Goal: Use online tool/utility: Utilize a website feature to perform a specific function

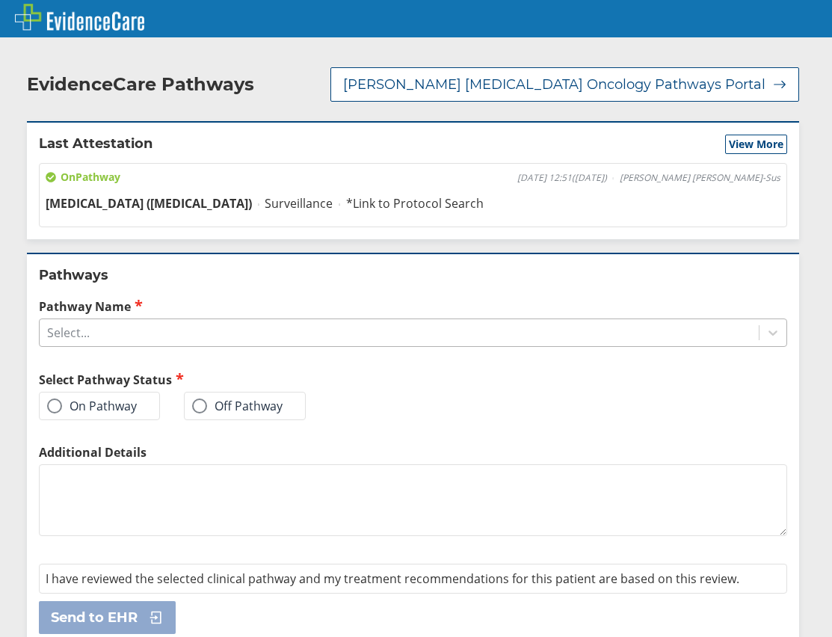
click at [181, 337] on div "Select..." at bounding box center [399, 332] width 719 height 25
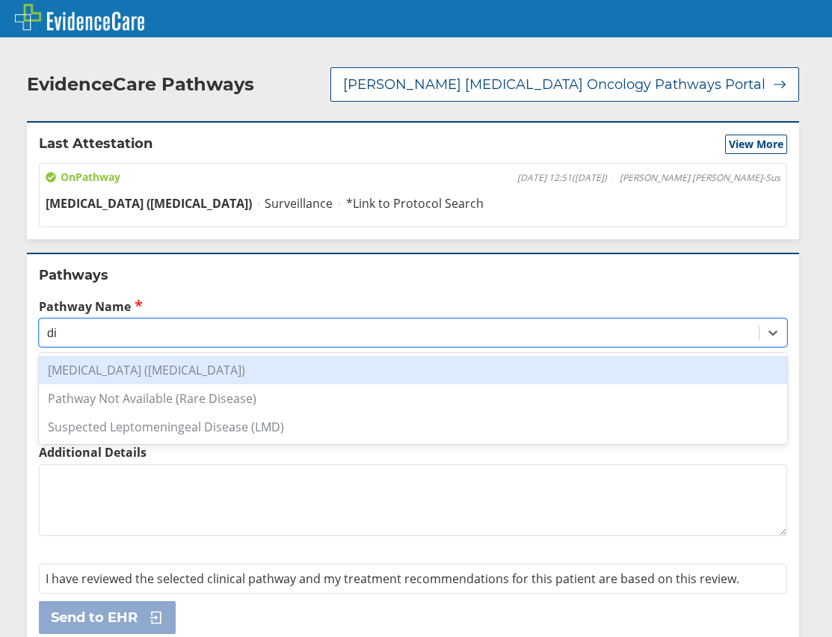
click at [175, 367] on div "[MEDICAL_DATA] ([MEDICAL_DATA])" at bounding box center [413, 370] width 749 height 28
type input "di"
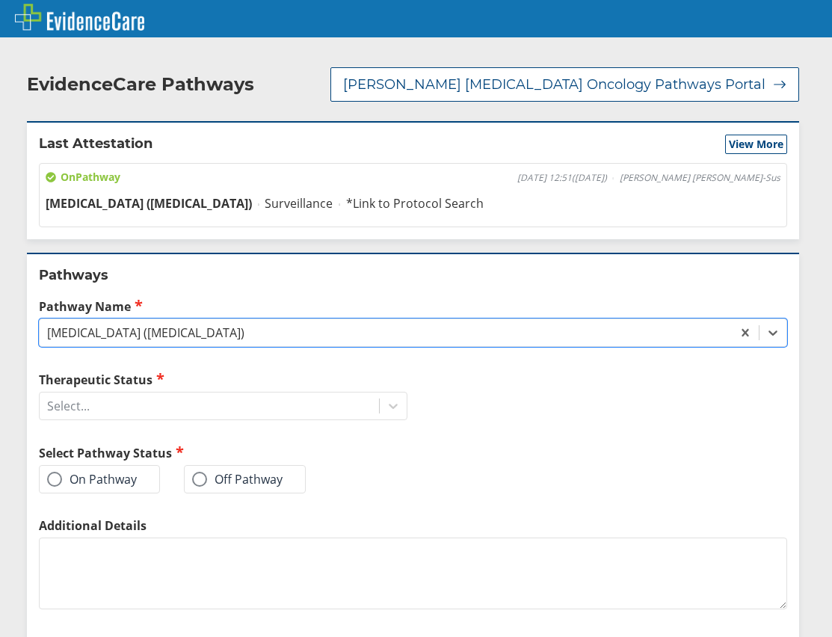
scroll to position [89, 0]
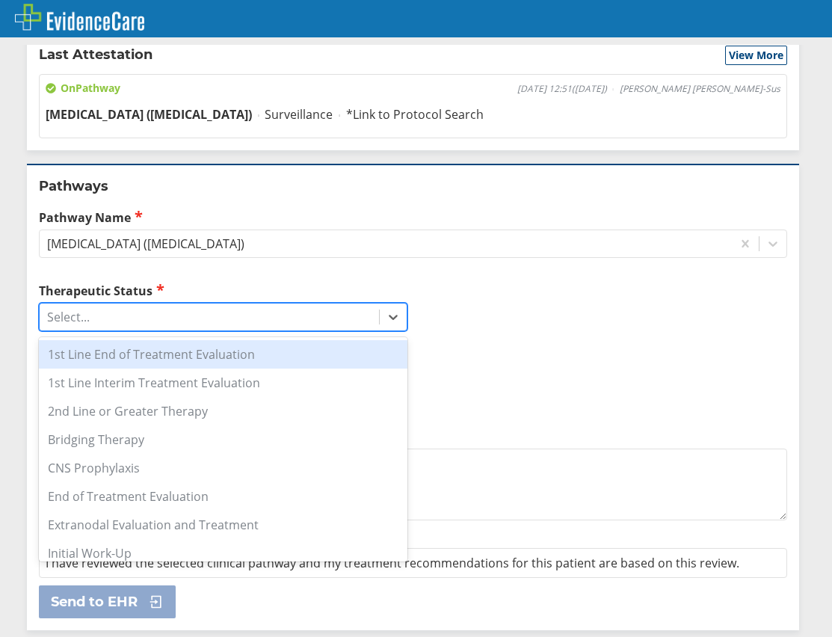
click at [83, 318] on div "Select..." at bounding box center [68, 317] width 43 height 16
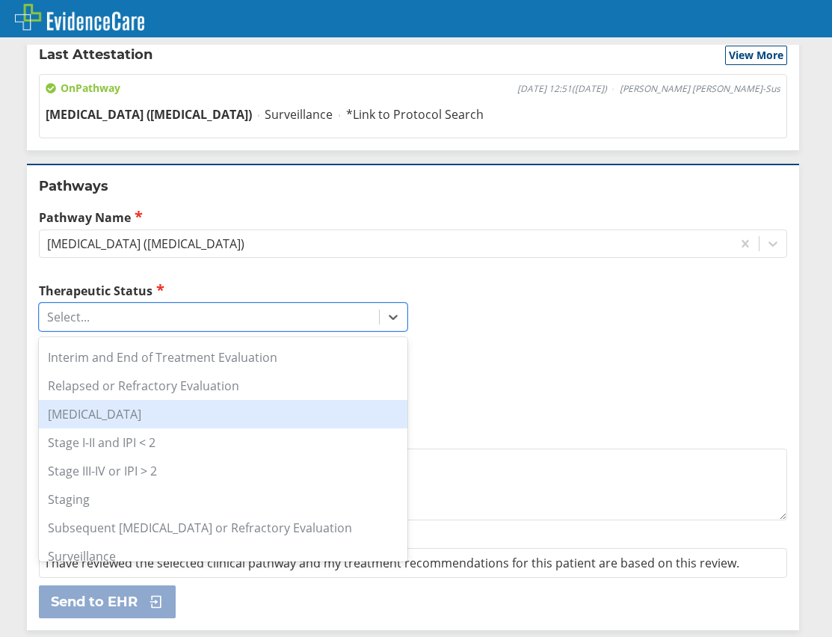
scroll to position [236, 0]
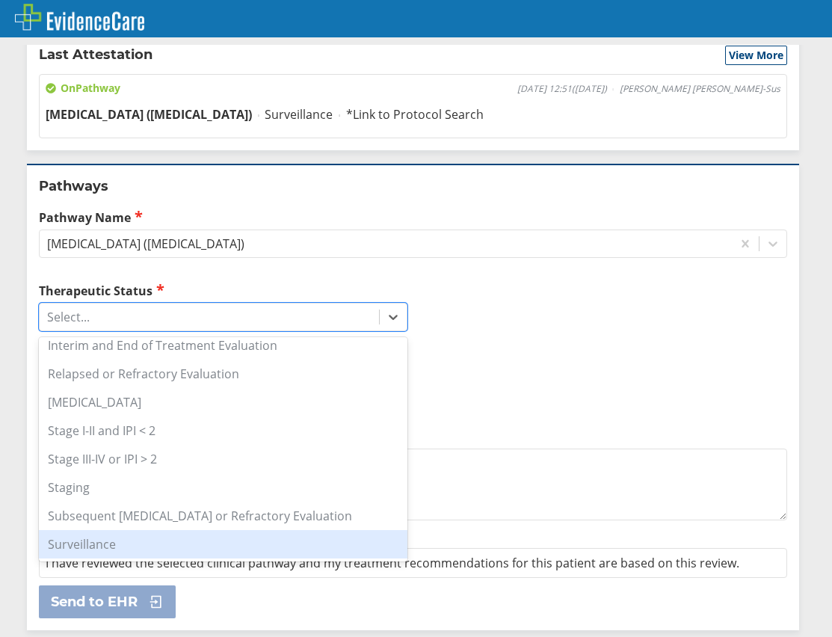
click at [89, 537] on div "Surveillance" at bounding box center [223, 544] width 369 height 28
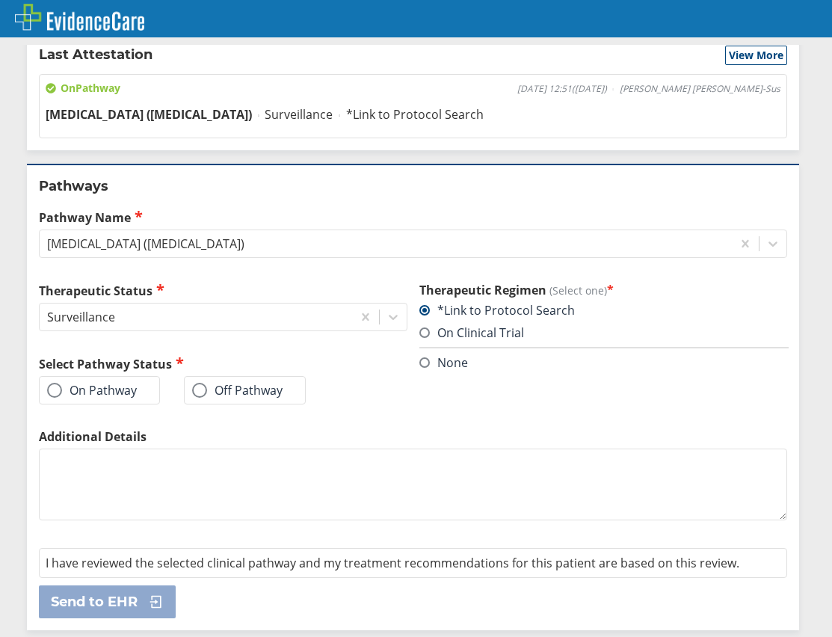
click at [52, 381] on div "On Pathway" at bounding box center [99, 390] width 121 height 28
click at [52, 382] on div "On Pathway" at bounding box center [99, 390] width 121 height 28
click at [53, 385] on span at bounding box center [54, 390] width 15 height 15
click at [0, 0] on input "On Pathway" at bounding box center [0, 0] width 0 height 0
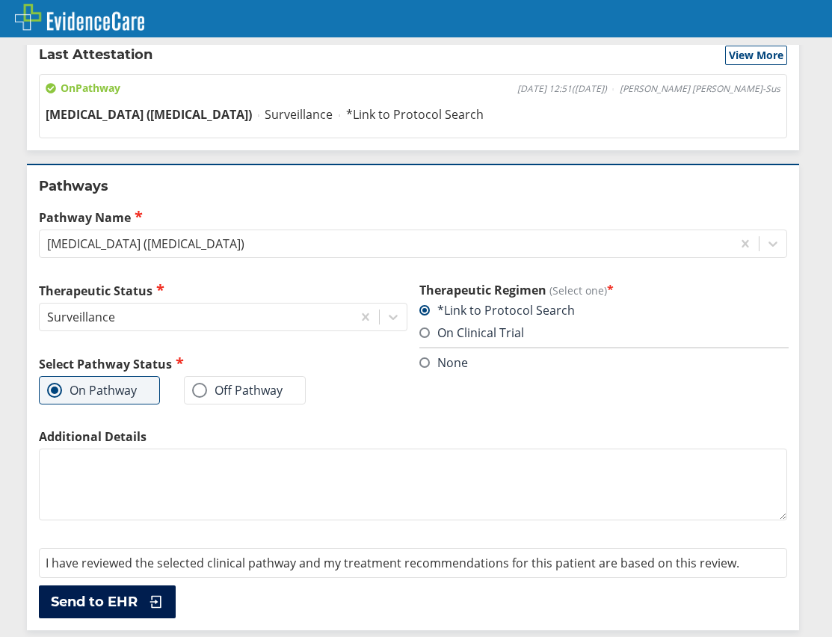
click at [126, 591] on button "Send to EHR" at bounding box center [107, 602] width 137 height 33
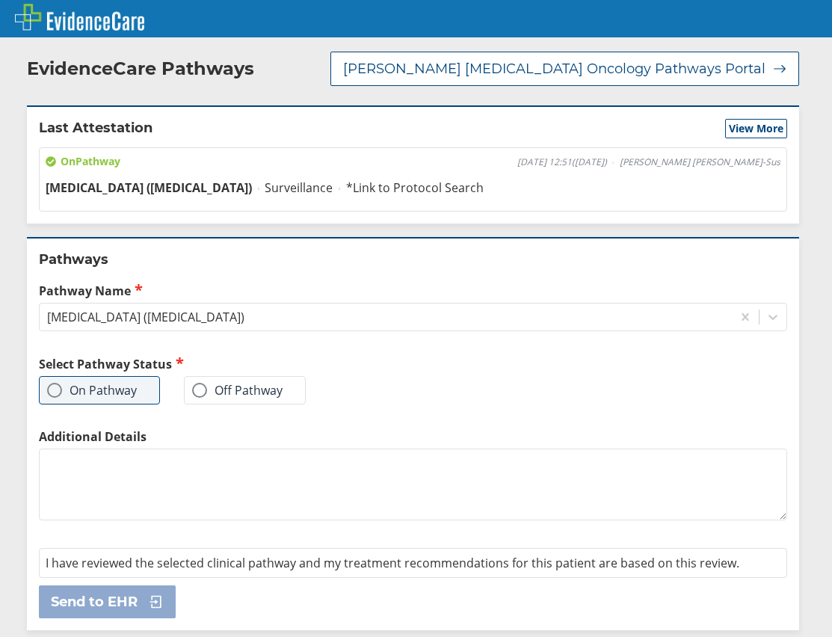
scroll to position [0, 0]
